Goal: Communication & Community: Answer question/provide support

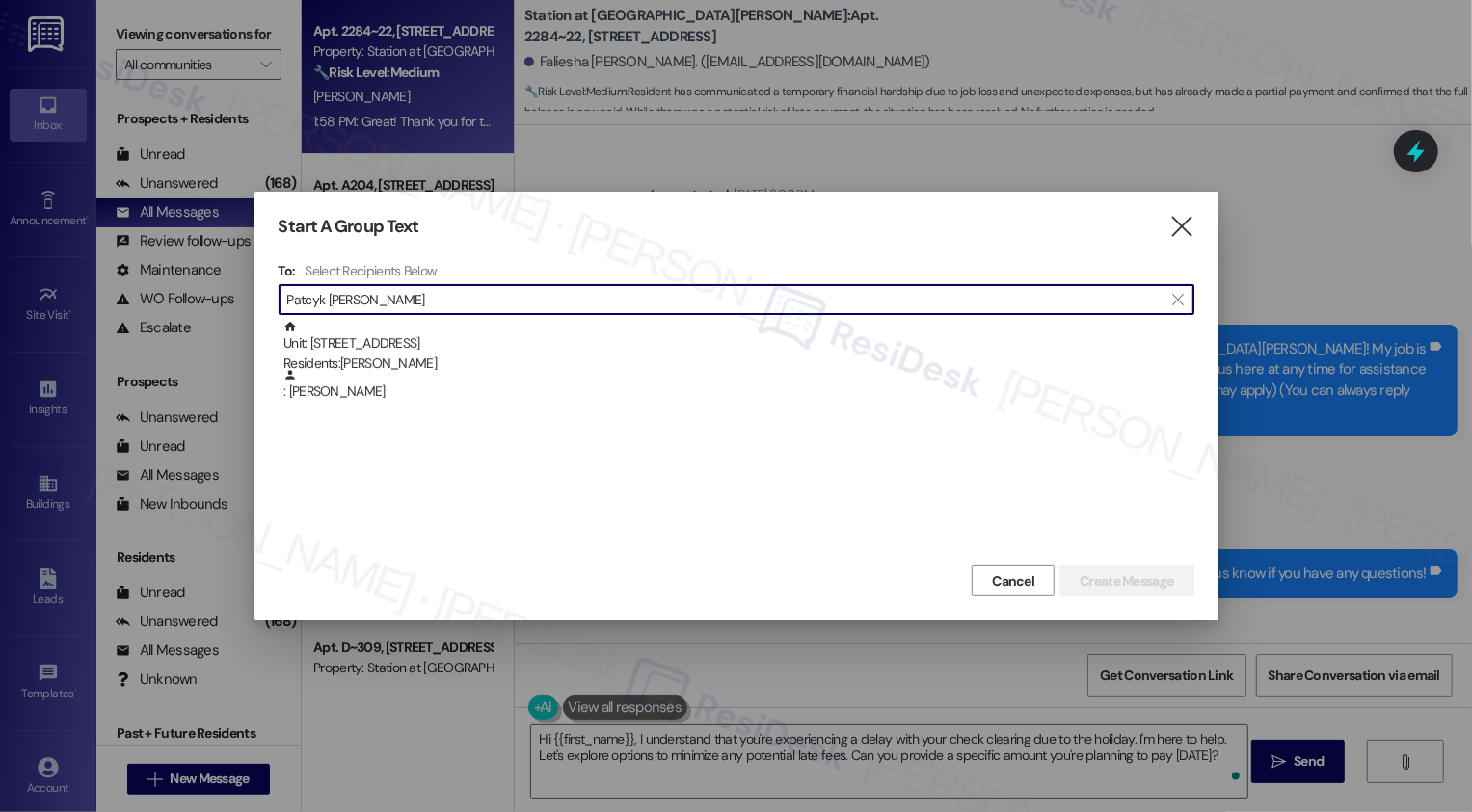
scroll to position [995, 0]
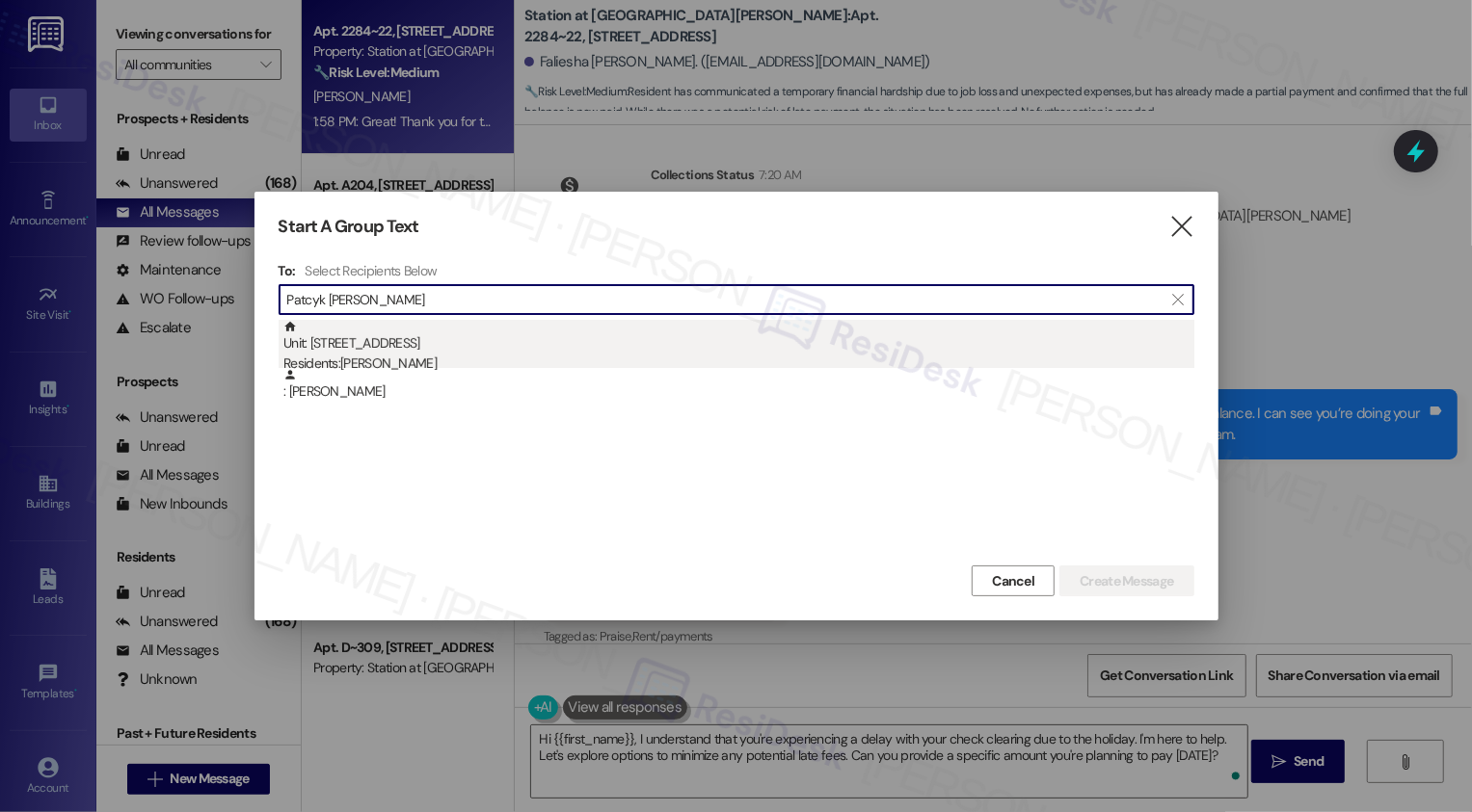
type input "Patcyk [PERSON_NAME]"
click at [407, 357] on div "Residents: [PERSON_NAME]" at bounding box center [738, 363] width 911 height 20
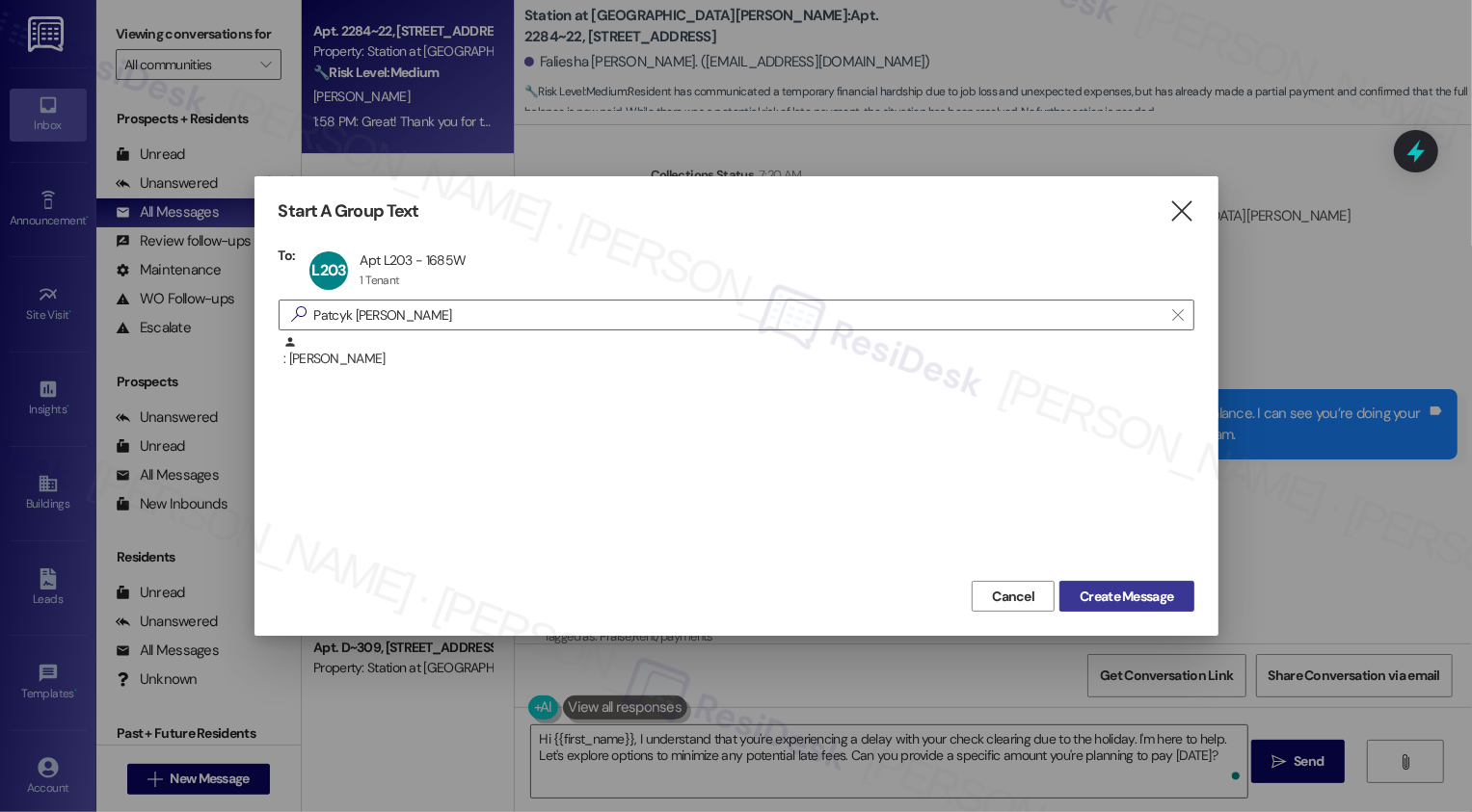
click at [1092, 595] on span "Create Message" at bounding box center [1125, 597] width 94 height 20
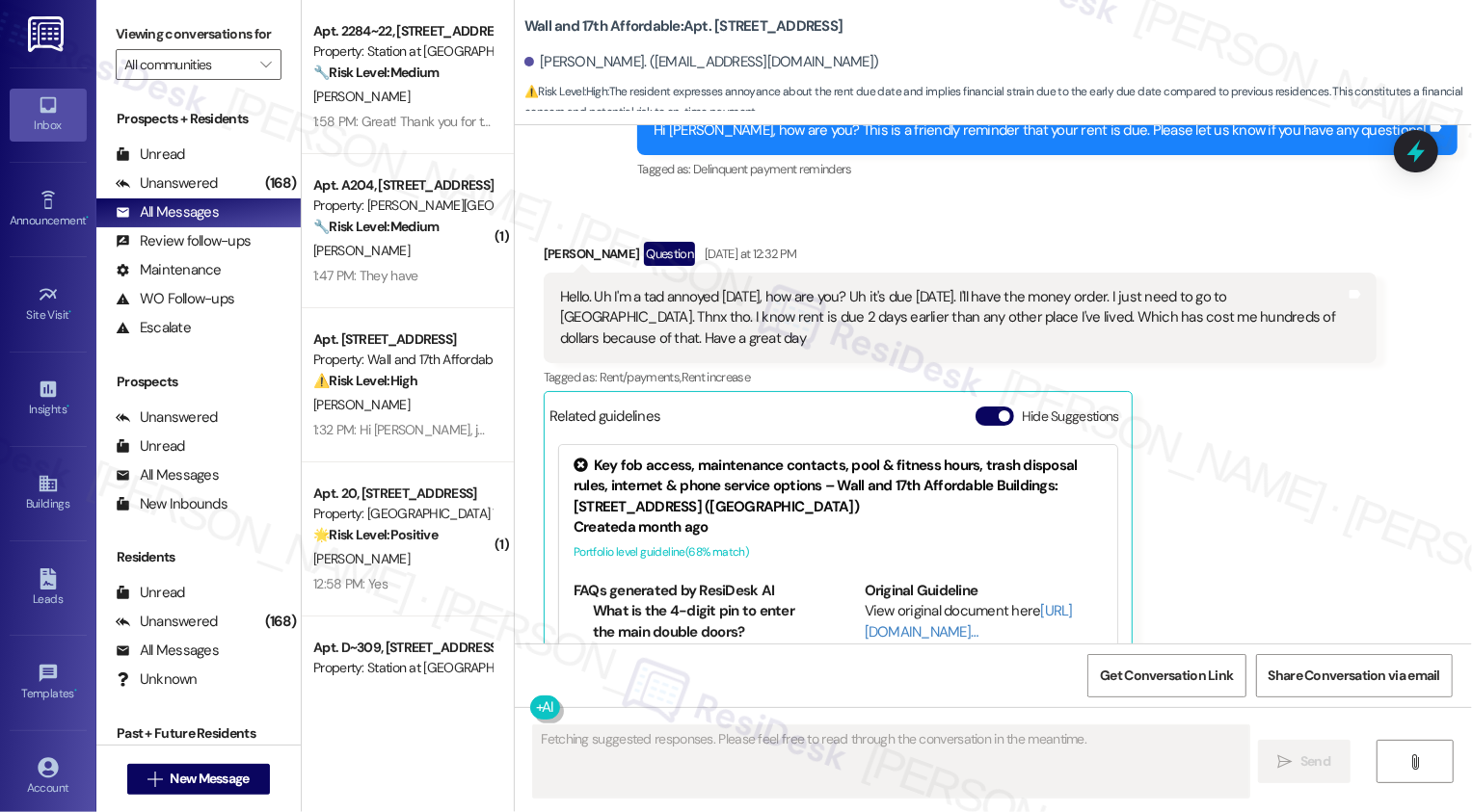
scroll to position [2879, 0]
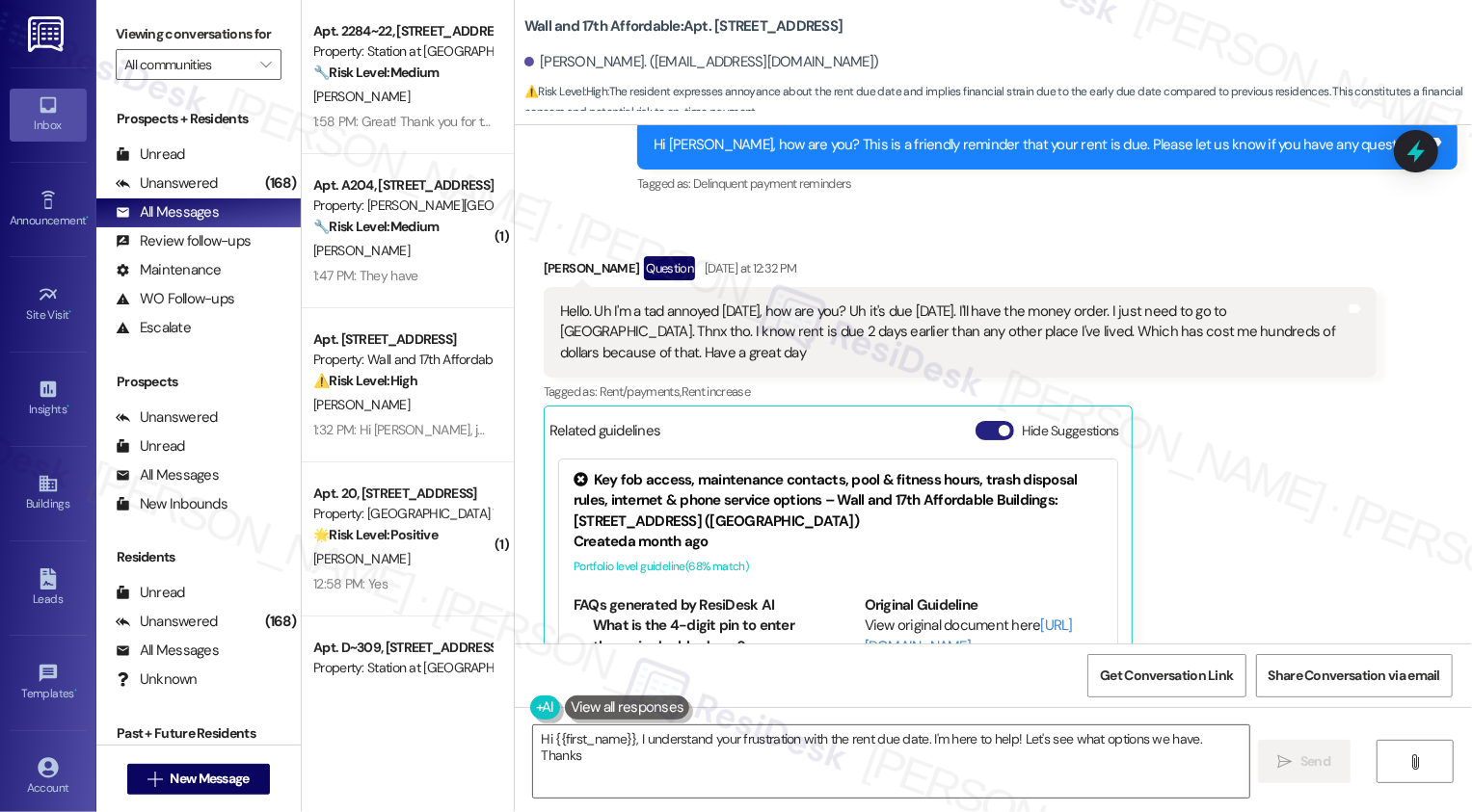
click at [976, 430] on button "Hide Suggestions" at bounding box center [995, 431] width 39 height 19
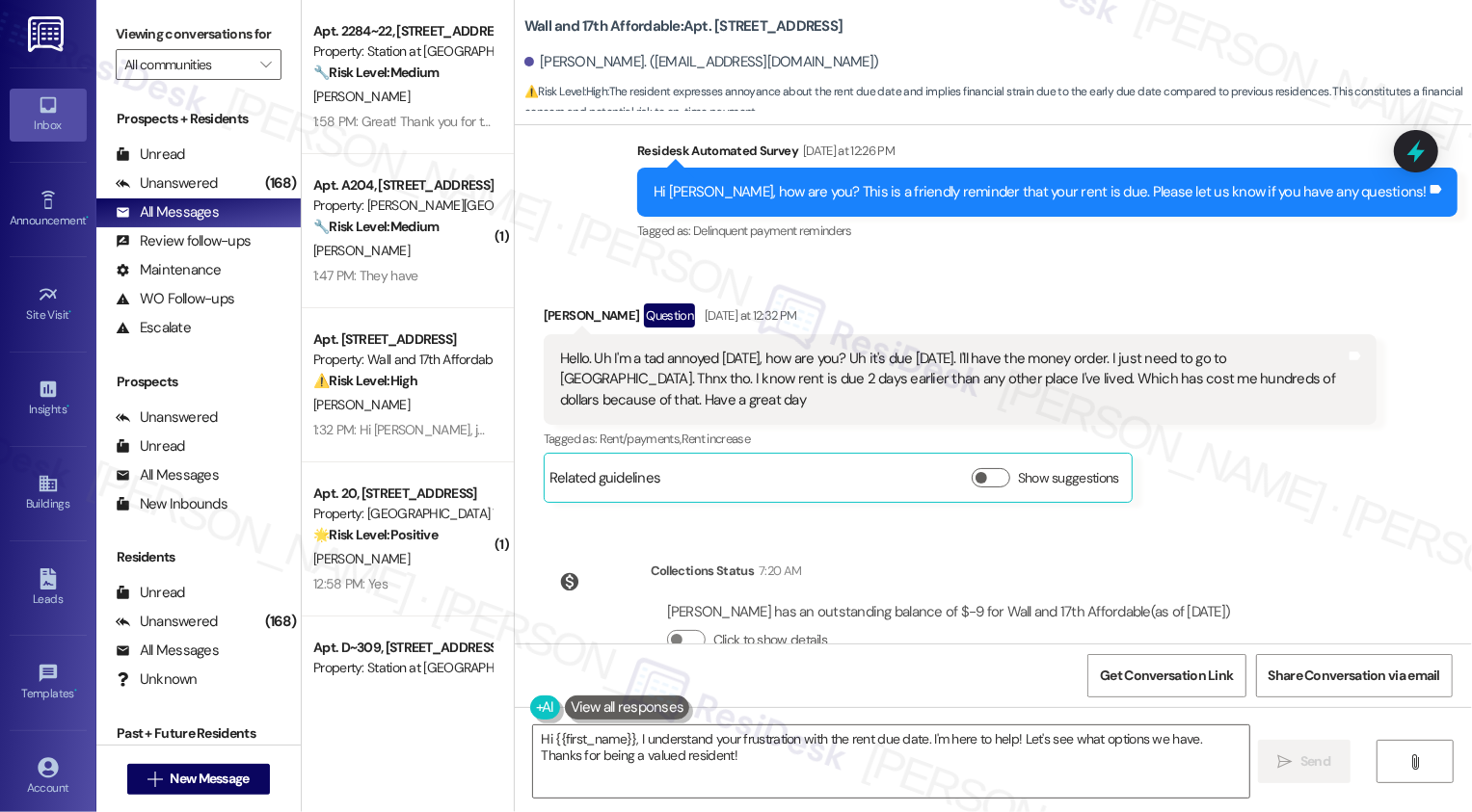
scroll to position [2882, 0]
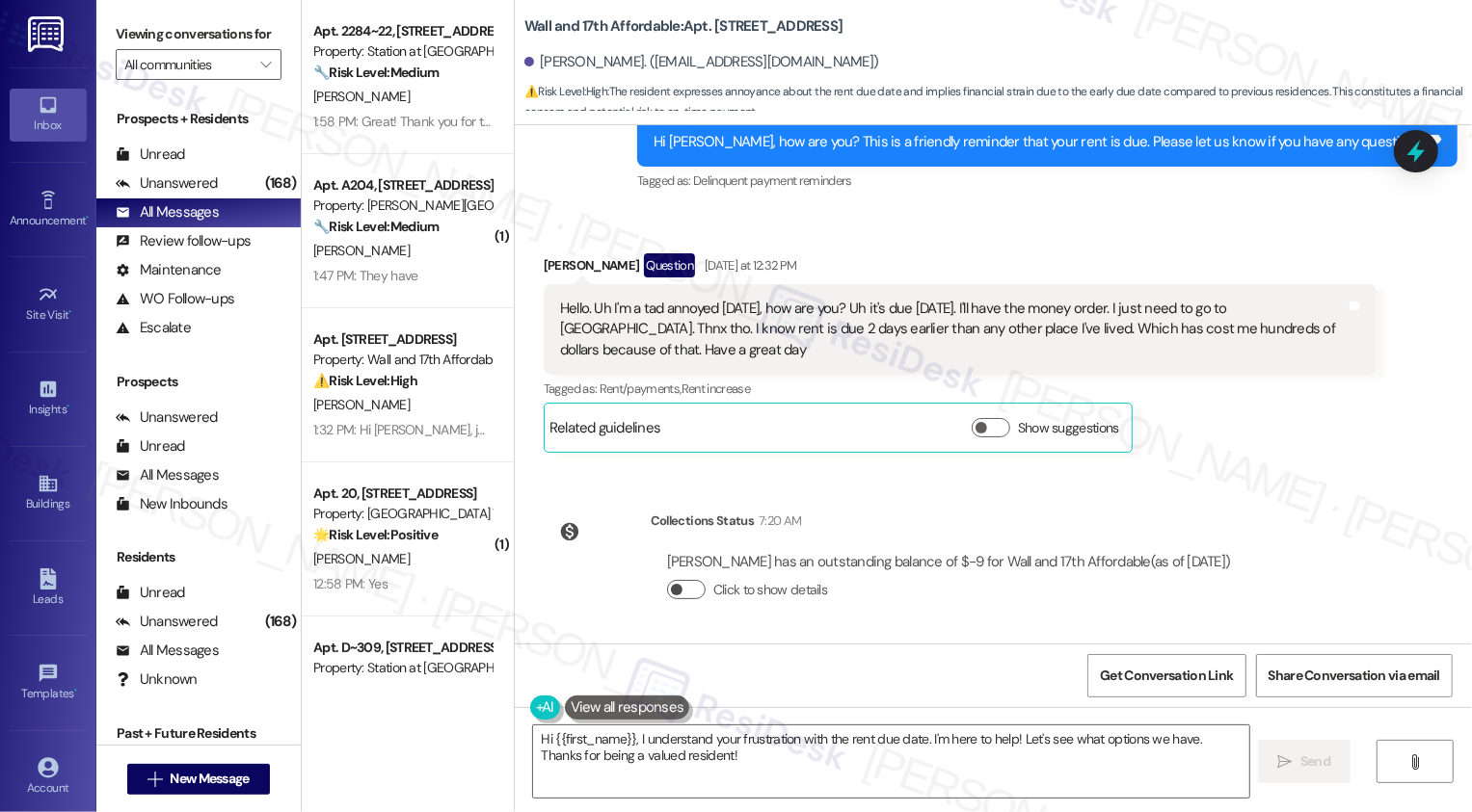
click at [679, 595] on button "Click to show details" at bounding box center [686, 590] width 39 height 19
click at [674, 592] on button "Click to hide details" at bounding box center [686, 590] width 39 height 19
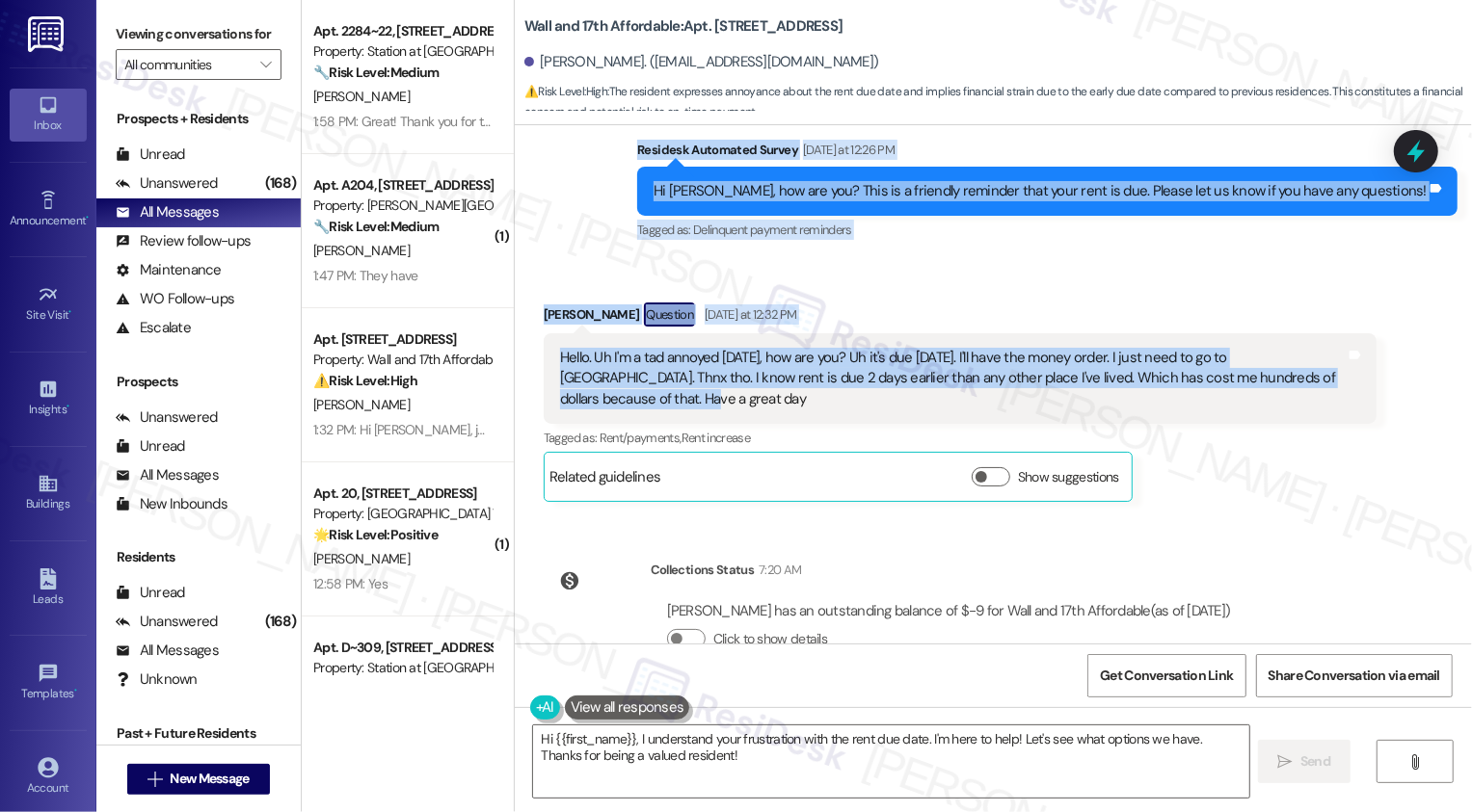
drag, startPoint x: 702, startPoint y: 144, endPoint x: 715, endPoint y: 395, distance: 251.3
click at [715, 395] on div "Lease started [DATE] 7:00 PM Survey, sent via SMS Residesk Automated Survey [DA…" at bounding box center [993, 384] width 957 height 518
copy div "Residesk Automated Survey [DATE] at 12:26 PM Hi [PERSON_NAME], how are you? Thi…"
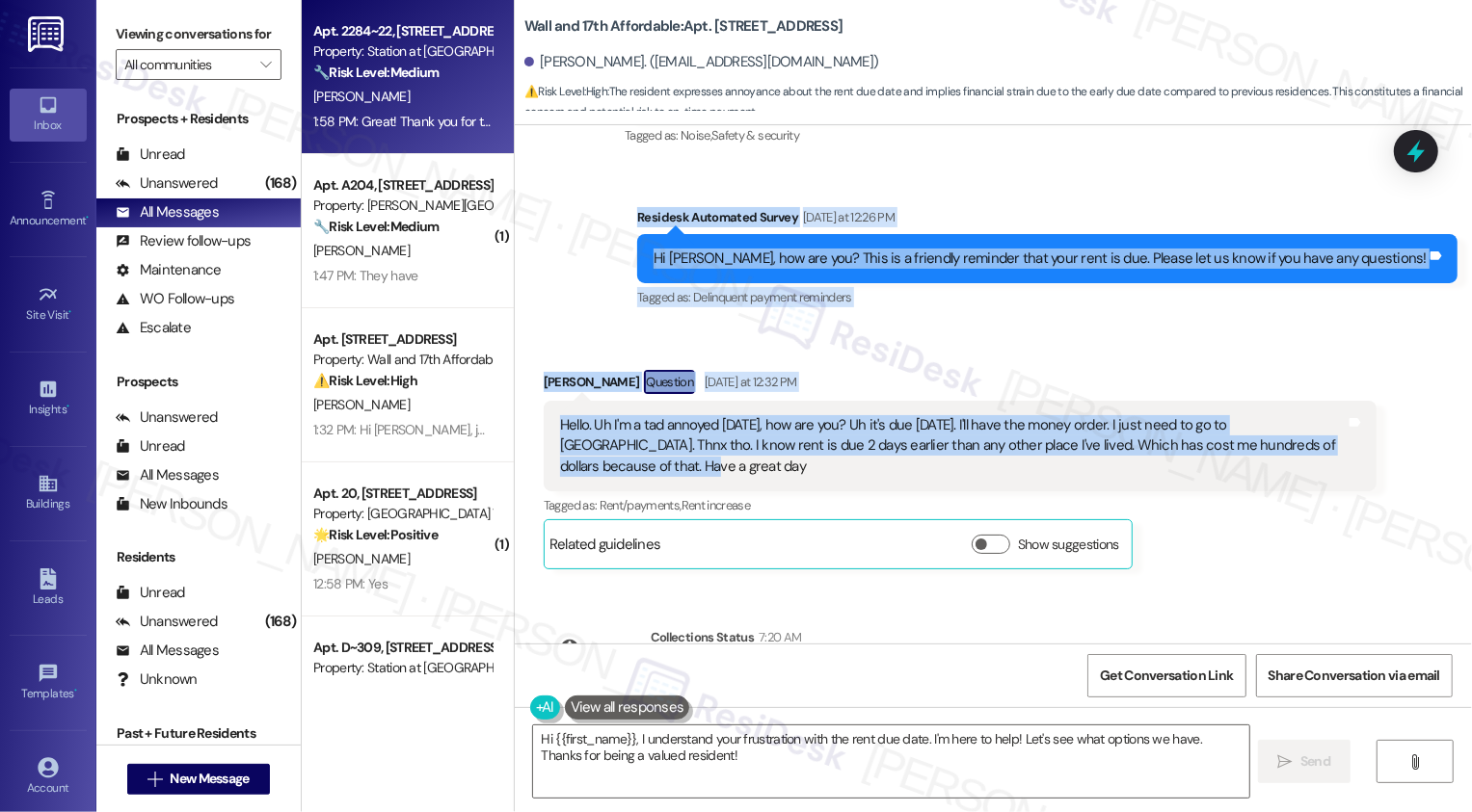
scroll to position [2882, 0]
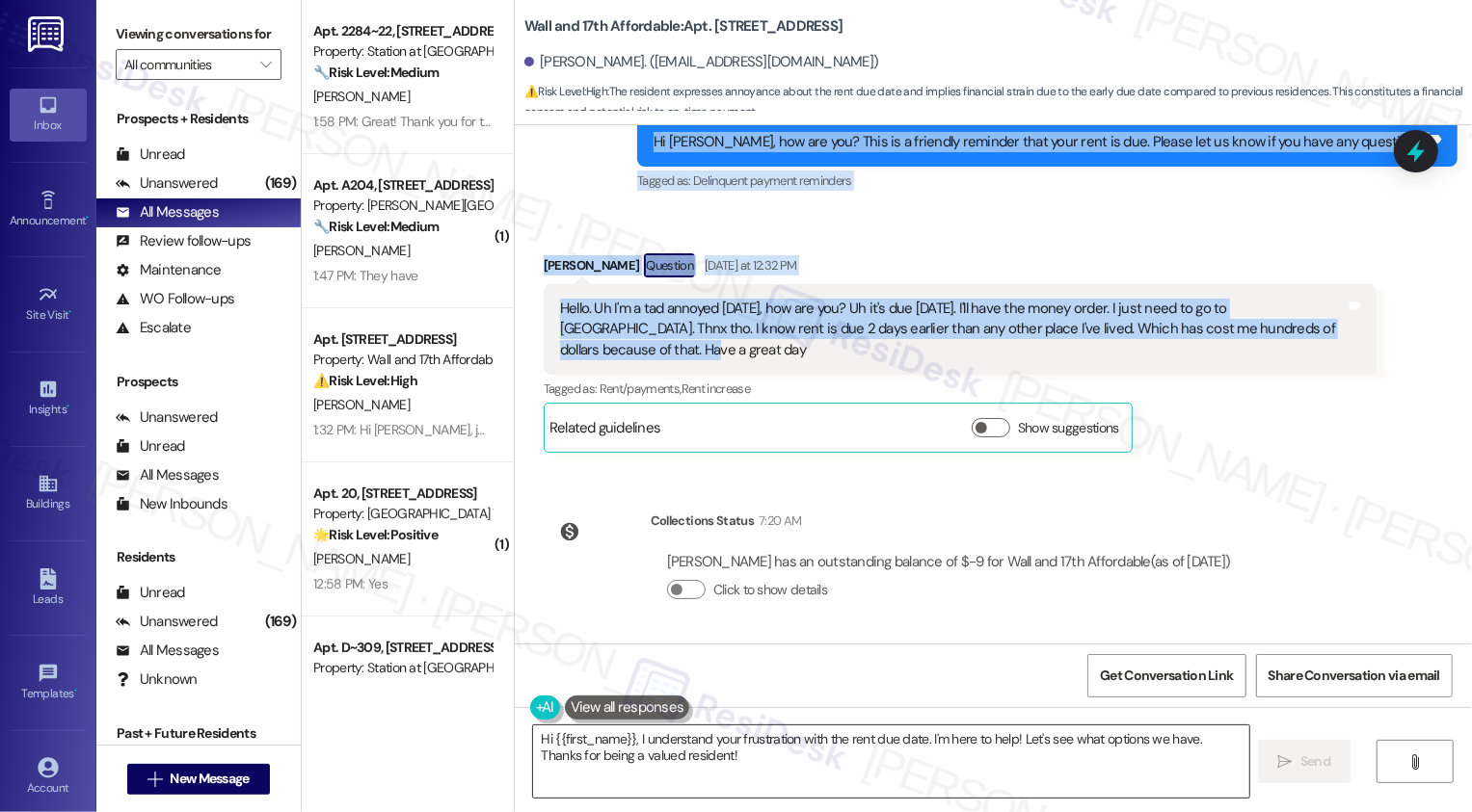
click at [681, 751] on textarea "Hi {{first_name}}, I understand your frustration with the rent due date. I'm he…" at bounding box center [891, 761] width 716 height 72
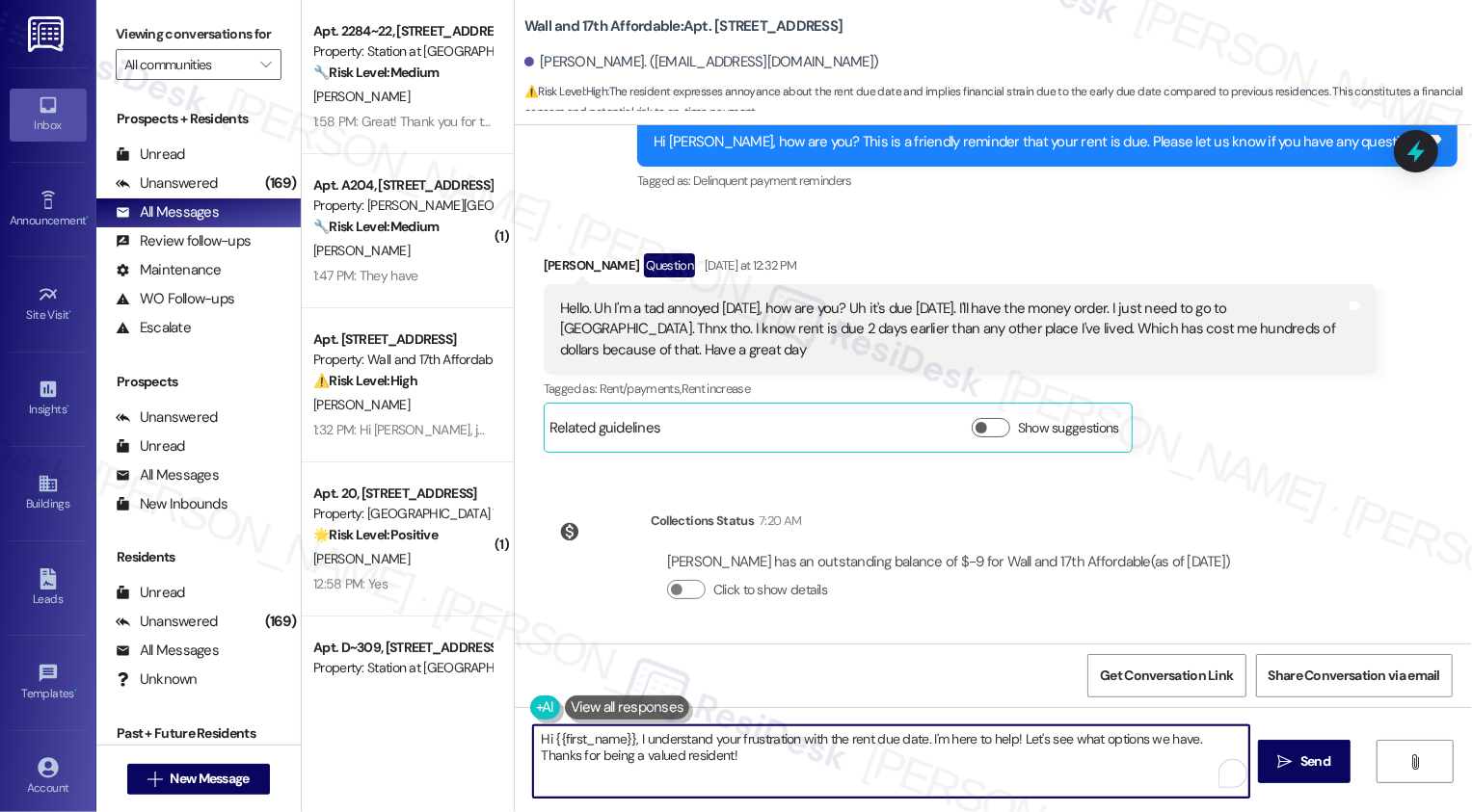
paste textarea "[PERSON_NAME], thanks for letting me know [DATE] — glad the payment went throug…"
click at [813, 742] on textarea "Hi [PERSON_NAME], thanks for letting me know [DATE] — glad the payment went thr…" at bounding box center [889, 761] width 716 height 72
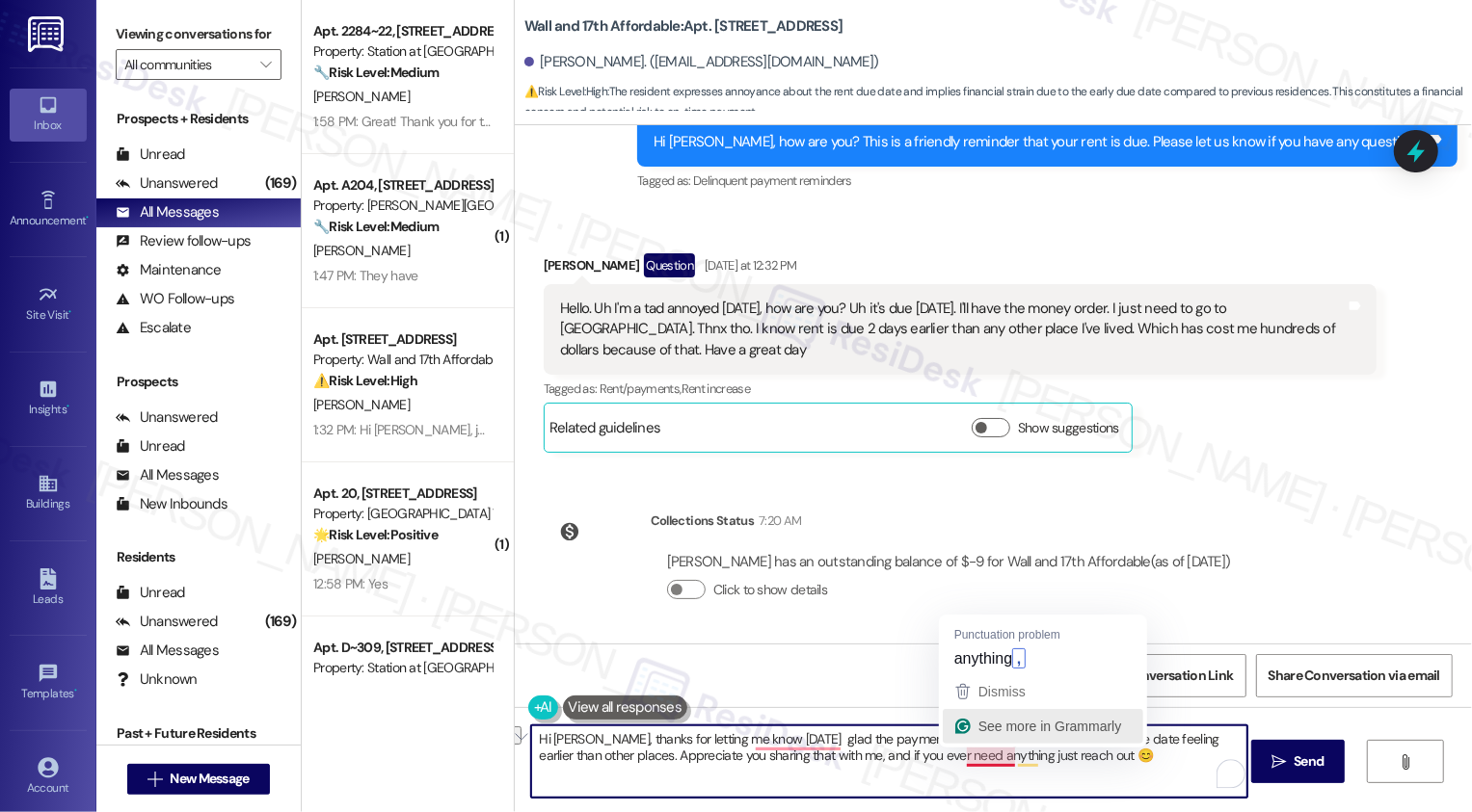
drag, startPoint x: 748, startPoint y: 739, endPoint x: 982, endPoint y: 733, distance: 234.1
click at [982, 735] on html "Inbox Go to Inbox Announcement • Send A Text Announcement Site Visit • Go to Si…" at bounding box center [736, 406] width 1472 height 812
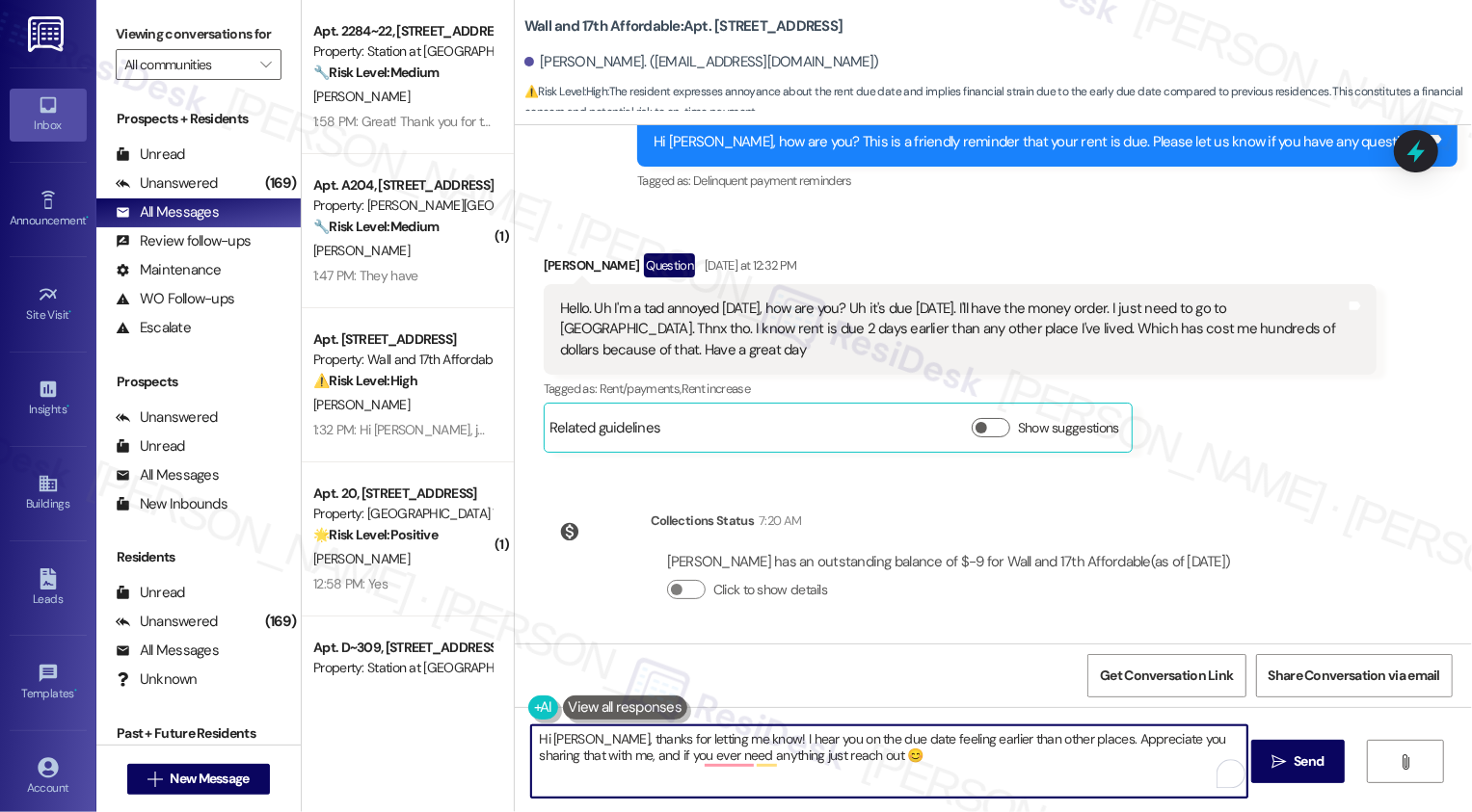
click at [960, 774] on textarea "Hi [PERSON_NAME], thanks for letting me know! I hear you on the due date feelin…" at bounding box center [889, 761] width 716 height 72
click at [857, 759] on textarea "Hi [PERSON_NAME], thanks for letting me know! I hear you on the due date feelin…" at bounding box center [889, 761] width 716 height 72
click at [733, 755] on textarea "Hi [PERSON_NAME], thanks for letting me know! I hear you on the due date feelin…" at bounding box center [889, 761] width 716 height 72
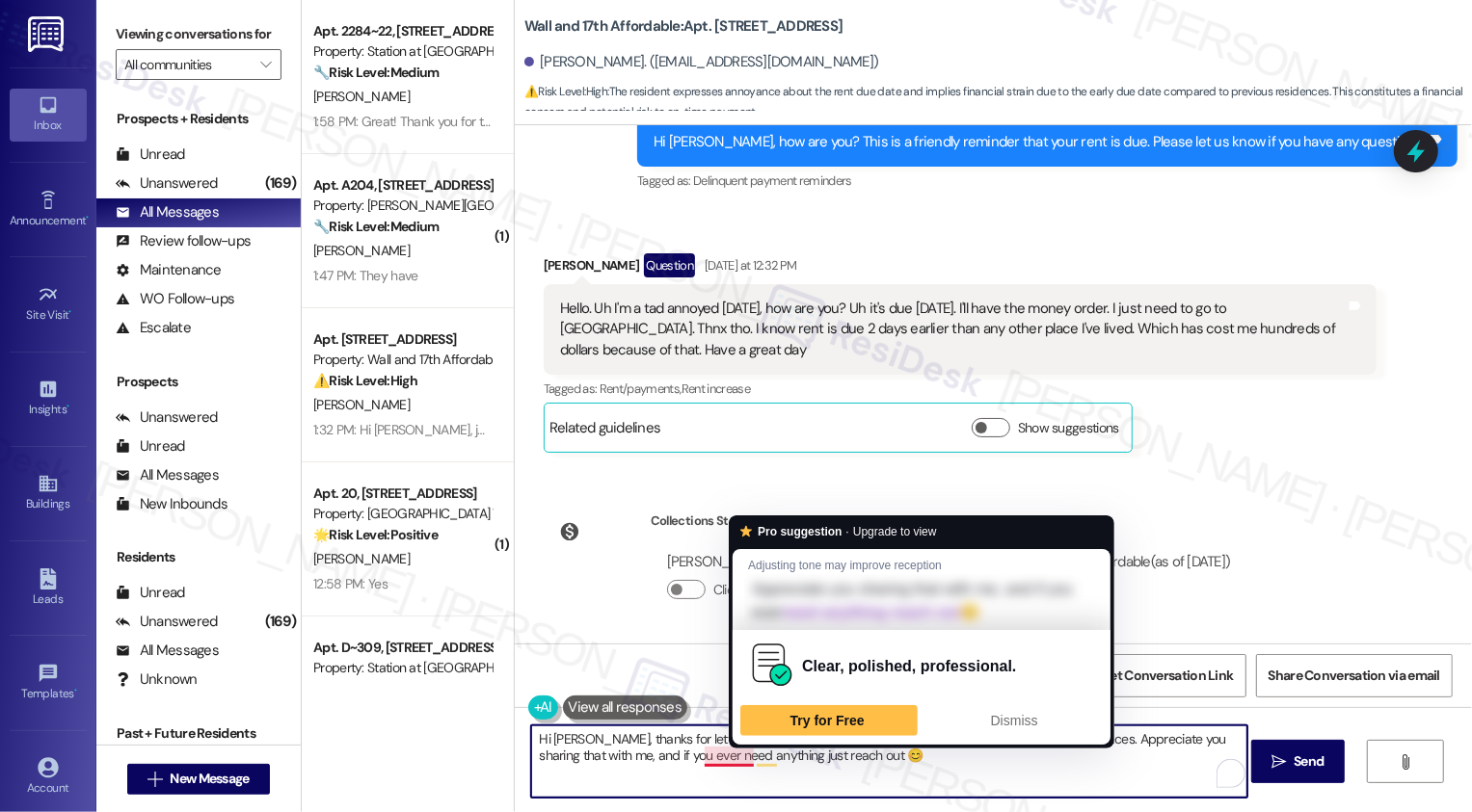
click at [740, 754] on textarea "Hi [PERSON_NAME], thanks for letting me know! I hear you on the due date feelin…" at bounding box center [889, 761] width 716 height 72
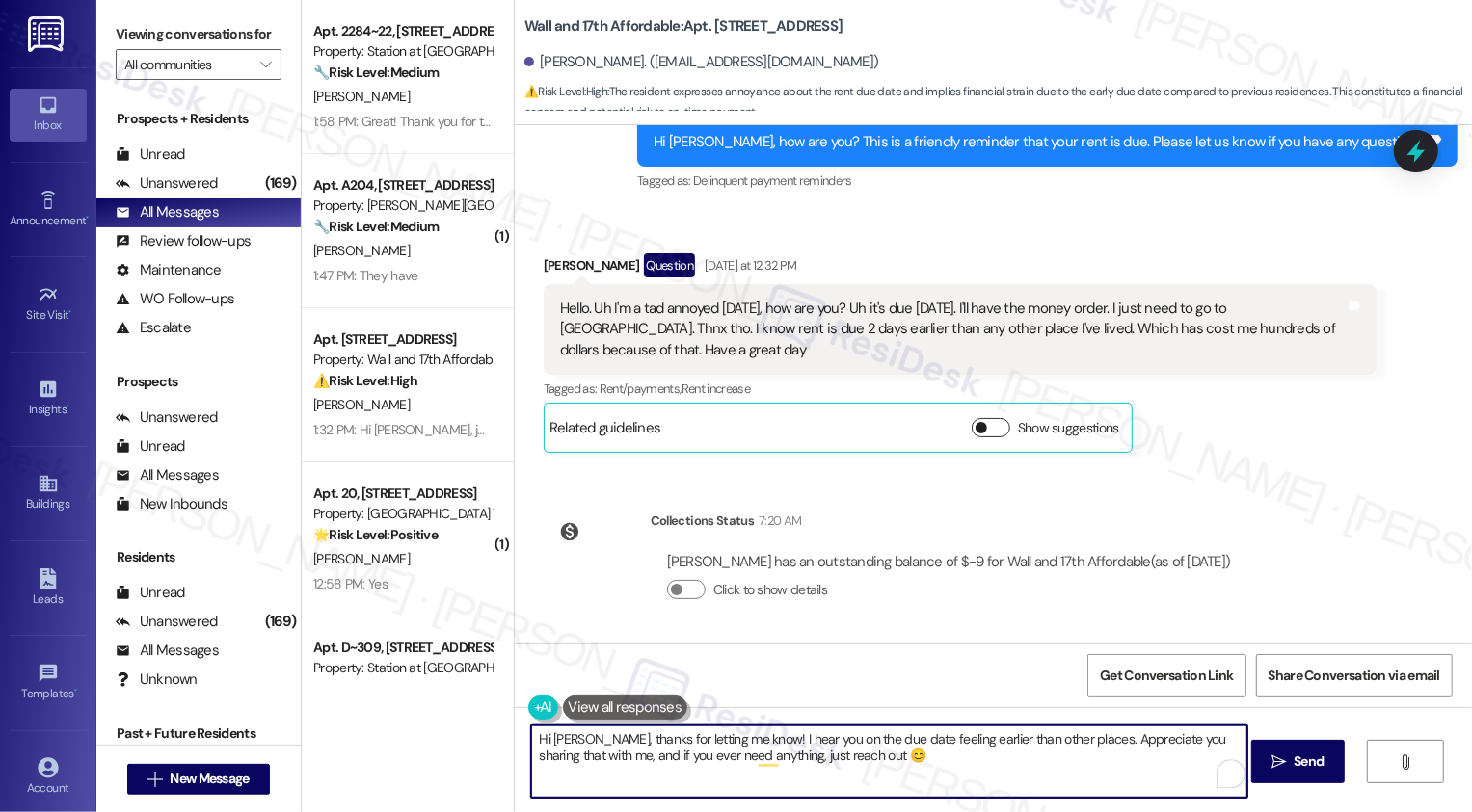
type textarea "Hi [PERSON_NAME], thanks for letting me know! I hear you on the due date feelin…"
click at [979, 427] on button "Show suggestions" at bounding box center [991, 428] width 39 height 19
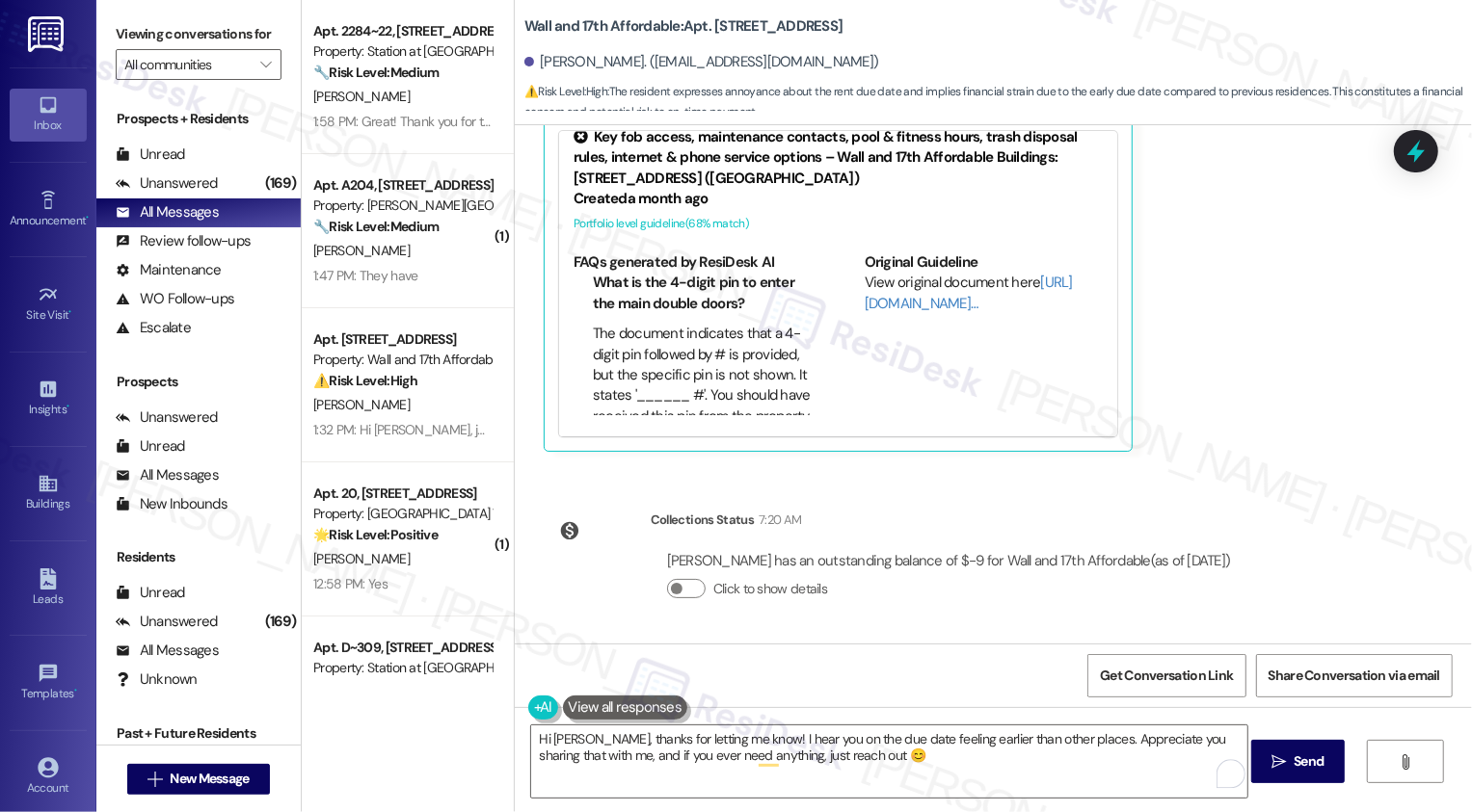
scroll to position [0, 0]
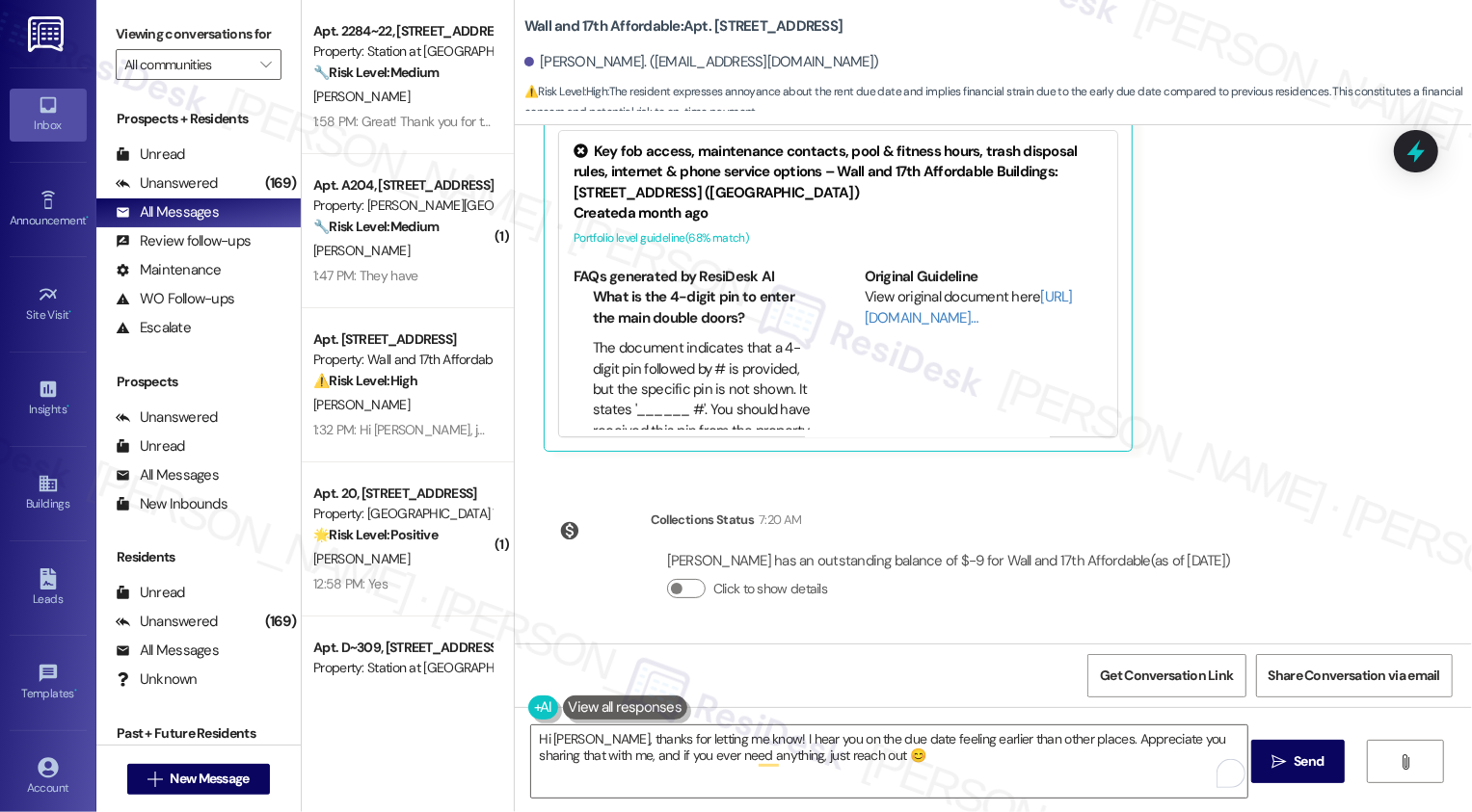
click at [567, 140] on div "Key fob access, maintenance contacts, pool & fitness hours, trash disposal rule…" at bounding box center [838, 196] width 558 height 129
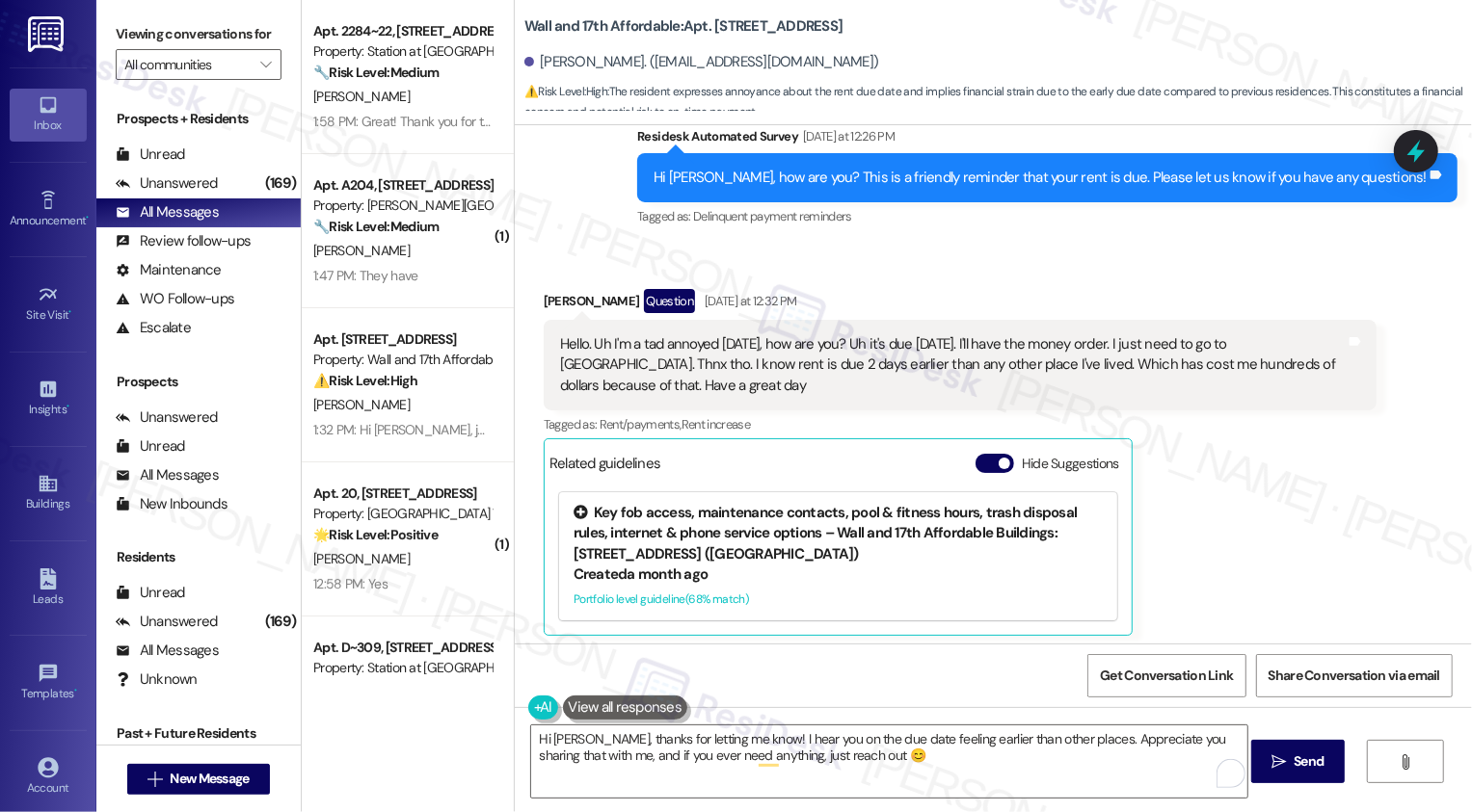
scroll to position [3031, 0]
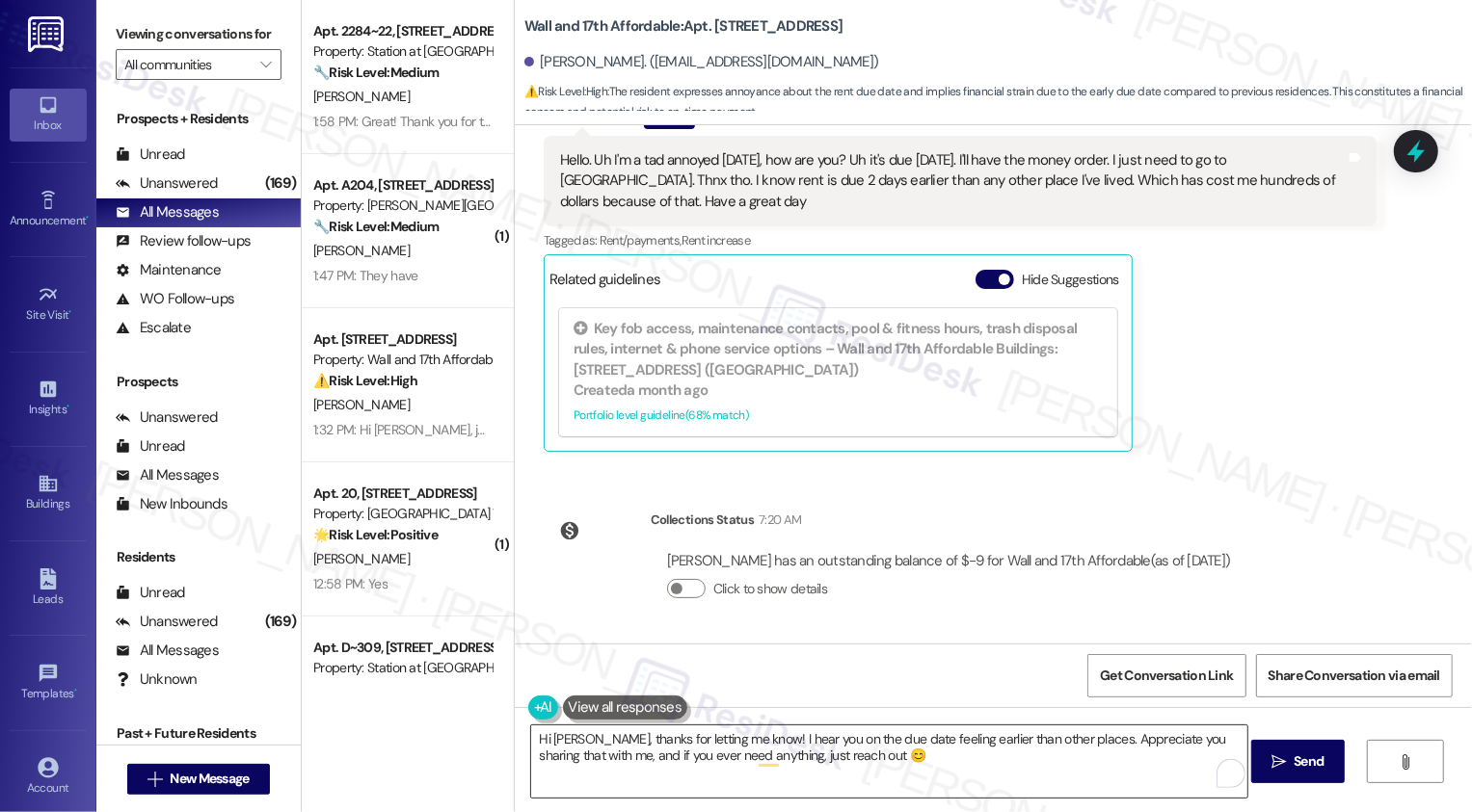
click at [1130, 749] on textarea "Hi [PERSON_NAME], thanks for letting me know! I hear you on the due date feelin…" at bounding box center [889, 761] width 716 height 72
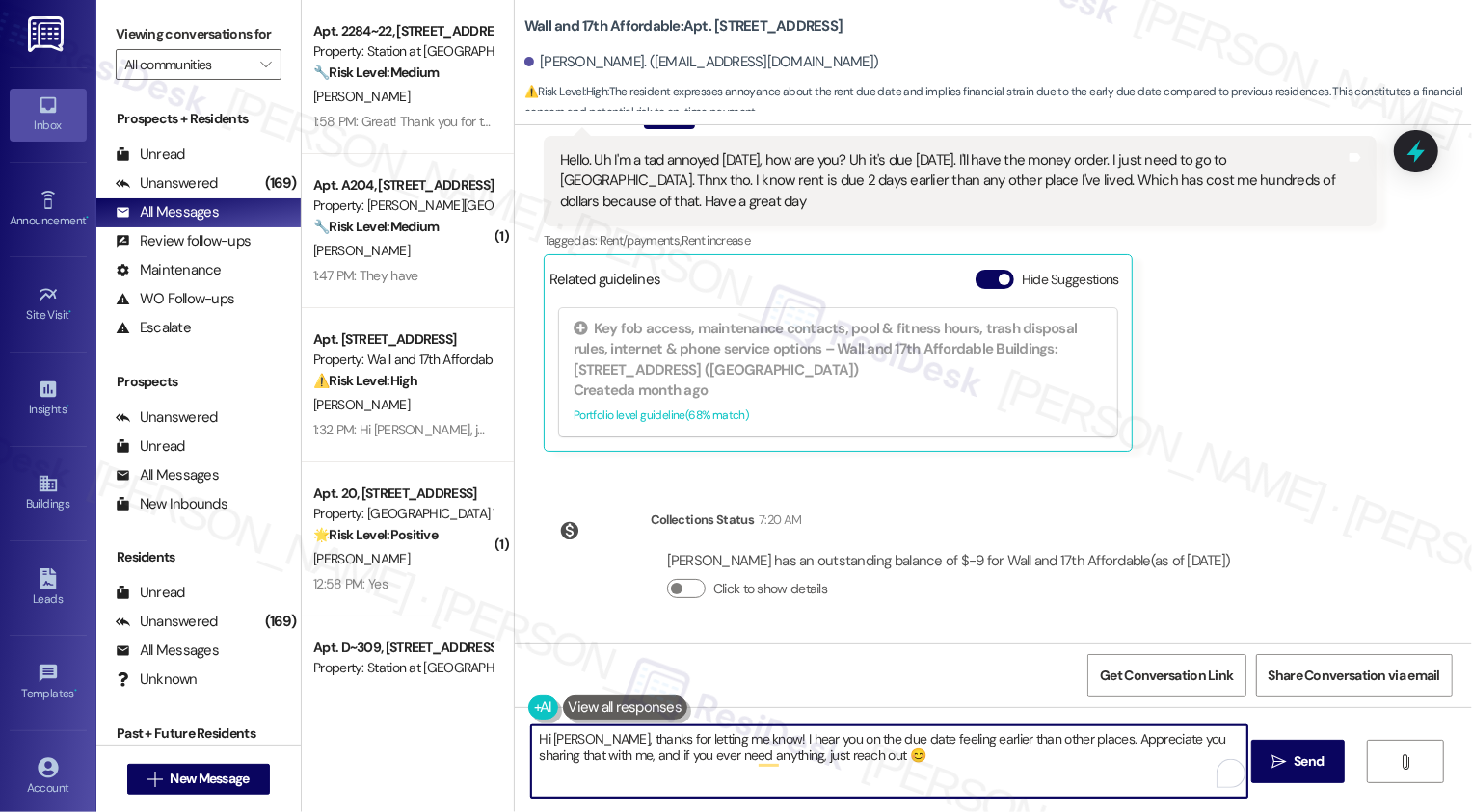
click at [1248, 766] on div "Hi [PERSON_NAME], thanks for letting me know! I hear you on the due date feelin…" at bounding box center [993, 779] width 957 height 145
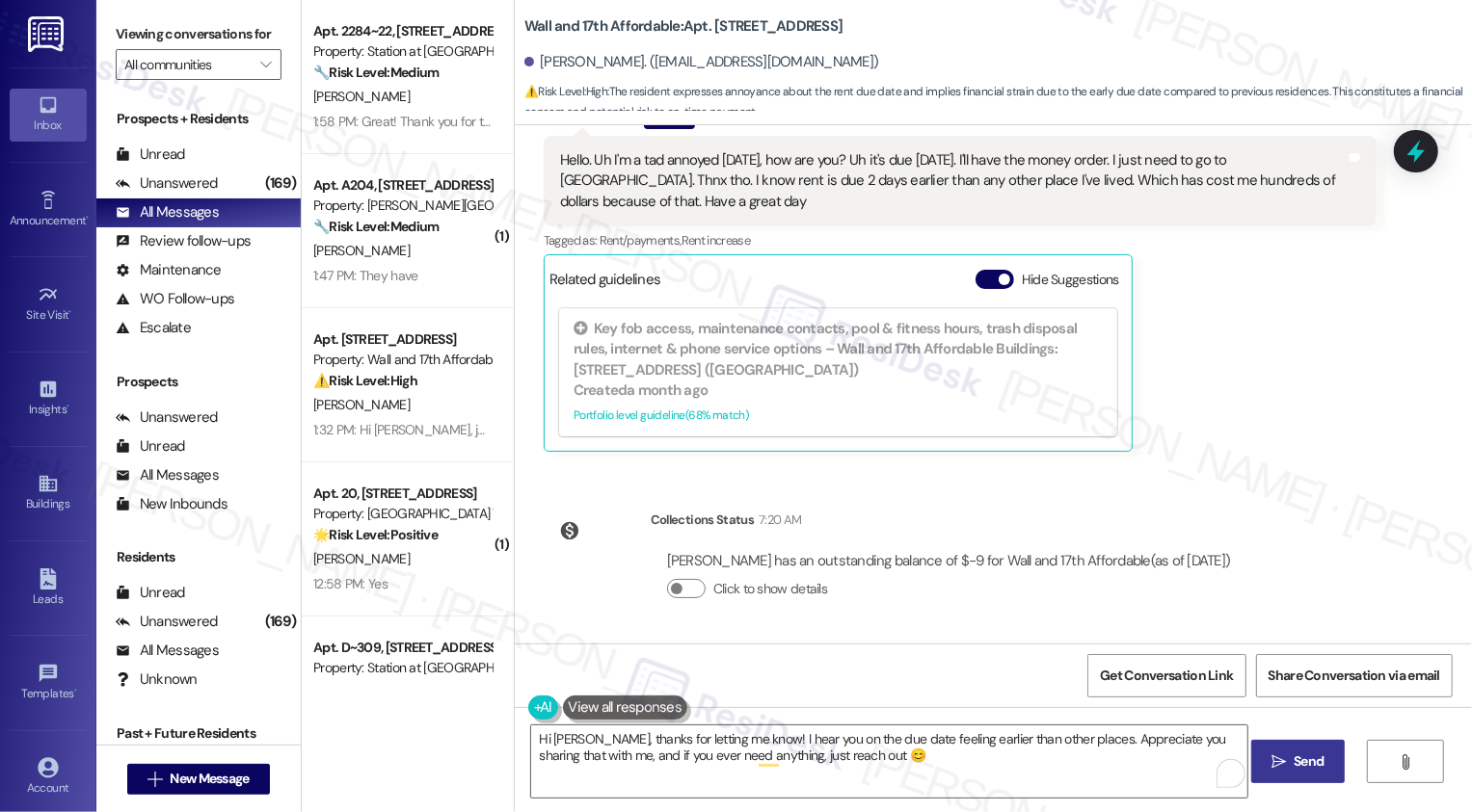
click at [1260, 766] on button " Send" at bounding box center [1297, 761] width 94 height 43
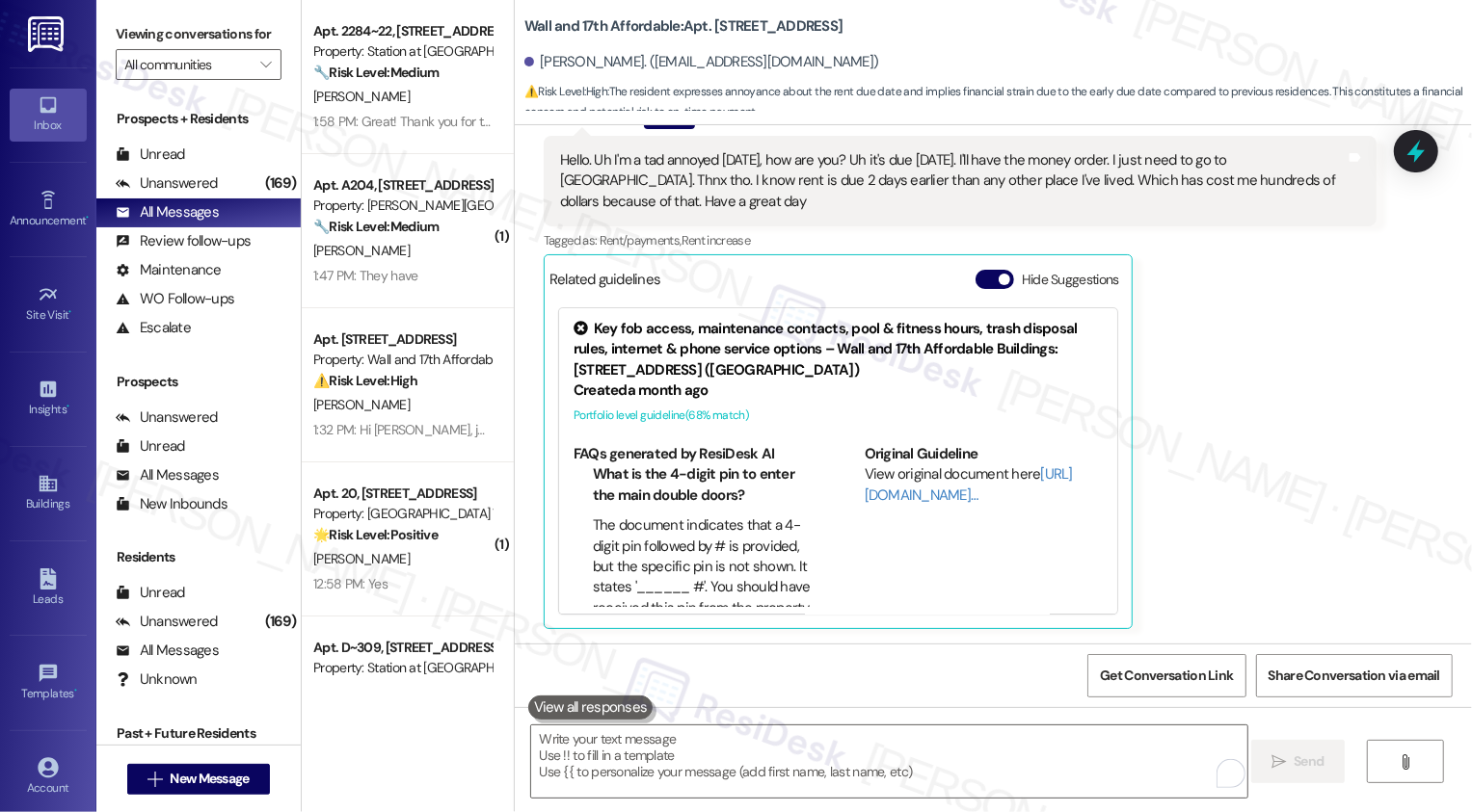
scroll to position [3030, 0]
